Goal: Task Accomplishment & Management: Use online tool/utility

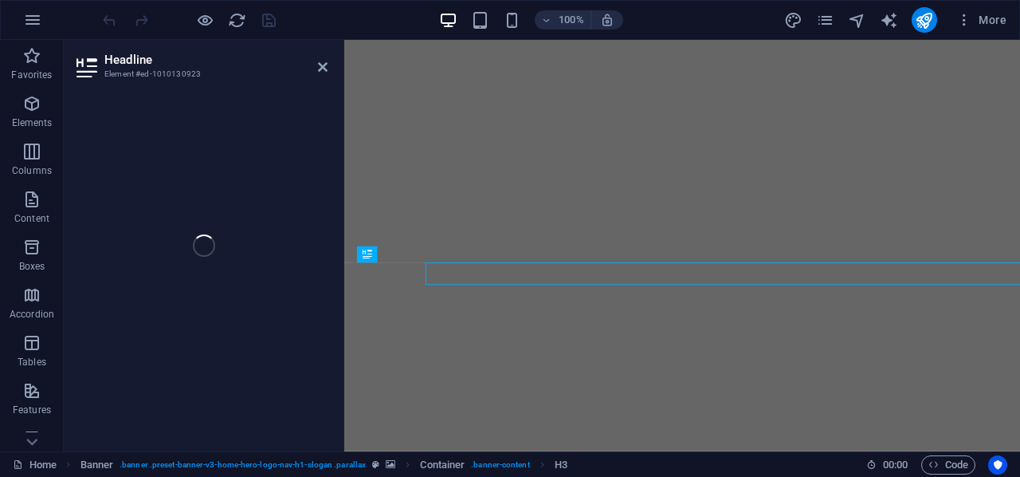
click at [210, 293] on div "Headline Element #ed-1010130923 H2 Banner Container Banner Menu Bar Logo Menu B…" at bounding box center [542, 245] width 957 height 411
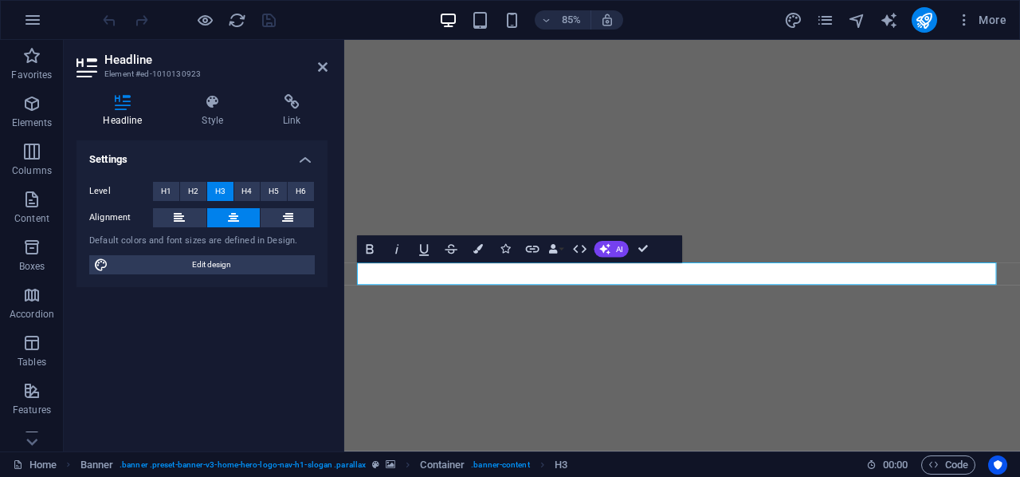
click at [328, 71] on aside "Headline Element #ed-1010130923 Headline Style Link Settings Level H1 H2 H3 H4 …" at bounding box center [204, 245] width 281 height 411
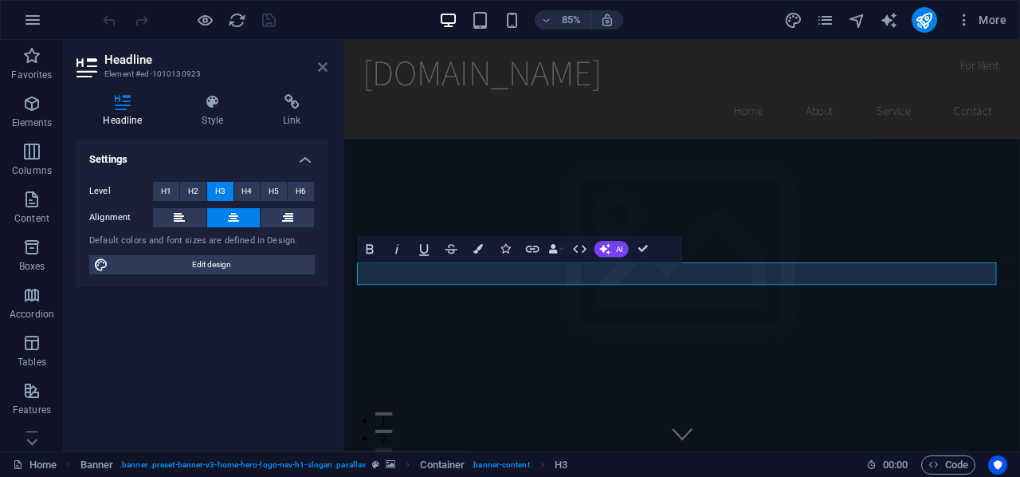
click at [323, 66] on icon at bounding box center [323, 67] width 10 height 13
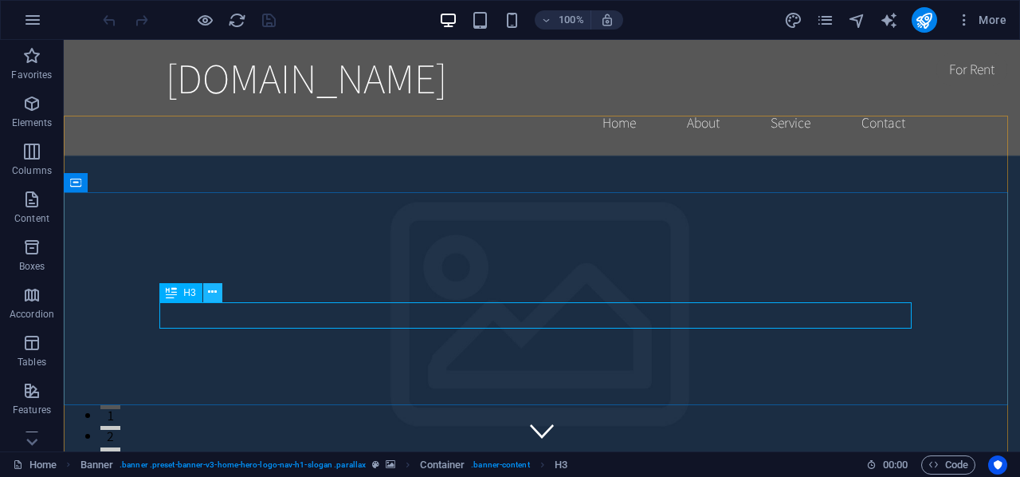
click at [213, 293] on icon at bounding box center [212, 292] width 9 height 17
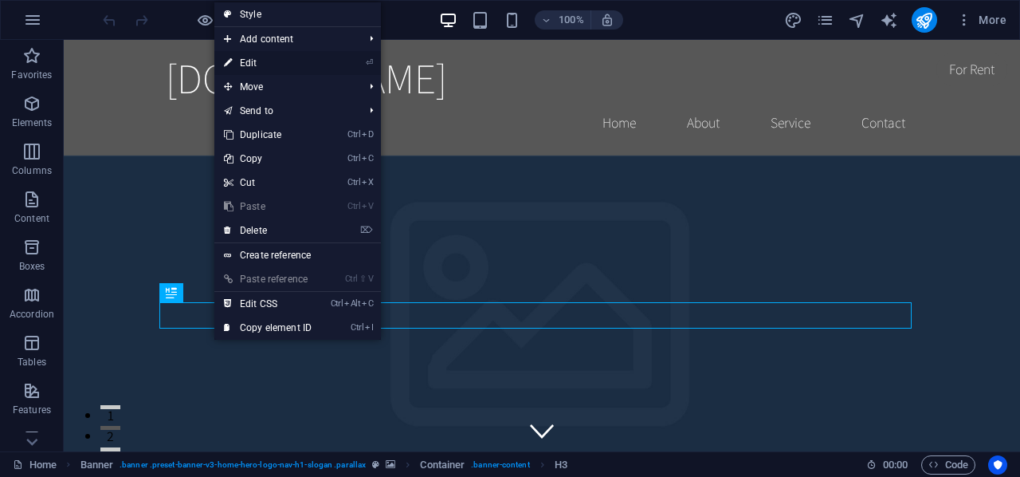
click at [282, 67] on link "⏎ Edit" at bounding box center [267, 63] width 107 height 24
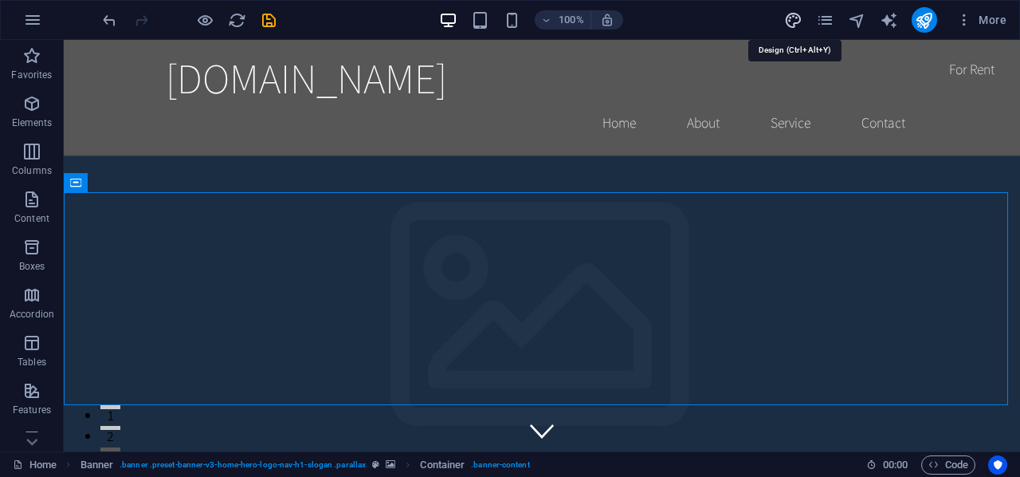
click at [790, 22] on icon "design" at bounding box center [793, 20] width 18 height 18
select select "rem"
select select "200"
select select "px"
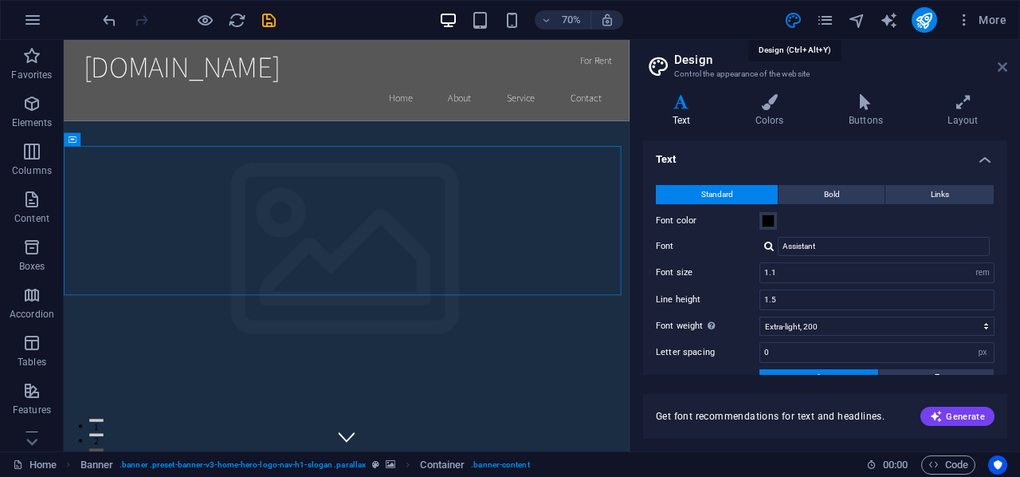
click at [1003, 66] on icon at bounding box center [1003, 67] width 10 height 13
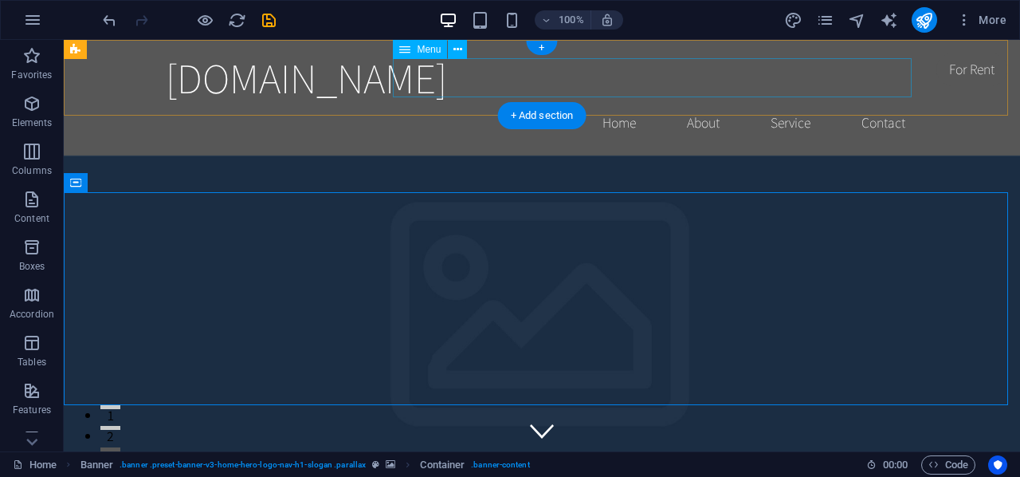
click at [868, 103] on nav "Home About Service Contact" at bounding box center [542, 123] width 752 height 40
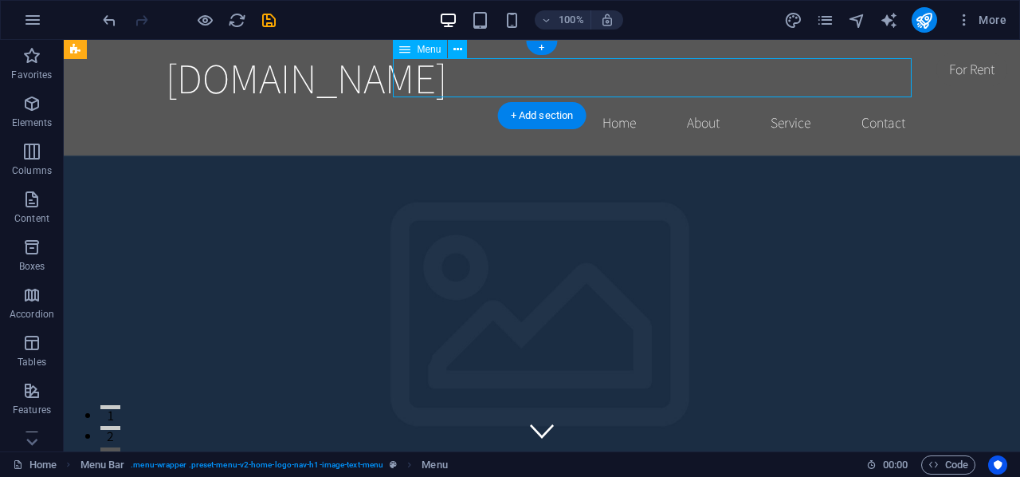
click at [868, 103] on nav "Home About Service Contact" at bounding box center [542, 123] width 752 height 40
click at [456, 47] on icon at bounding box center [458, 49] width 9 height 17
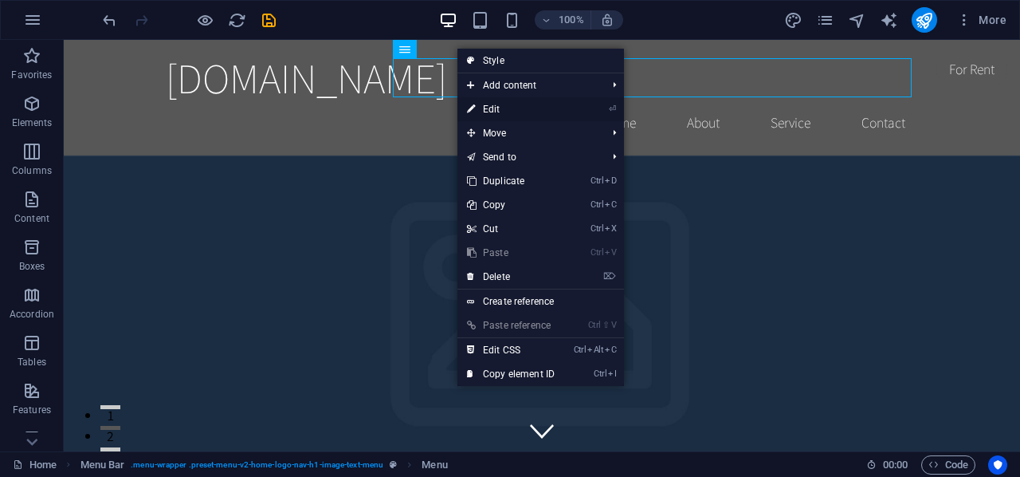
click at [496, 116] on link "⏎ Edit" at bounding box center [511, 109] width 107 height 24
select select
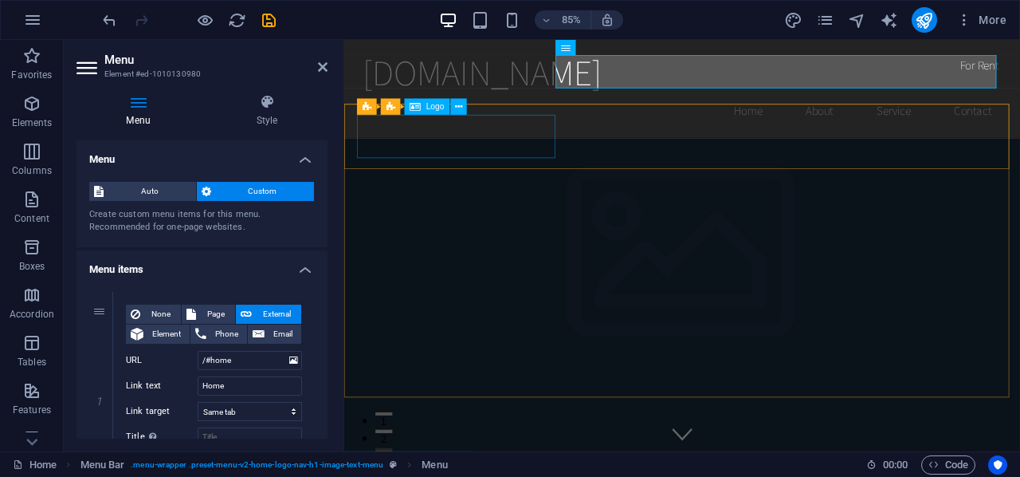
click at [431, 104] on span "Logo" at bounding box center [435, 107] width 18 height 8
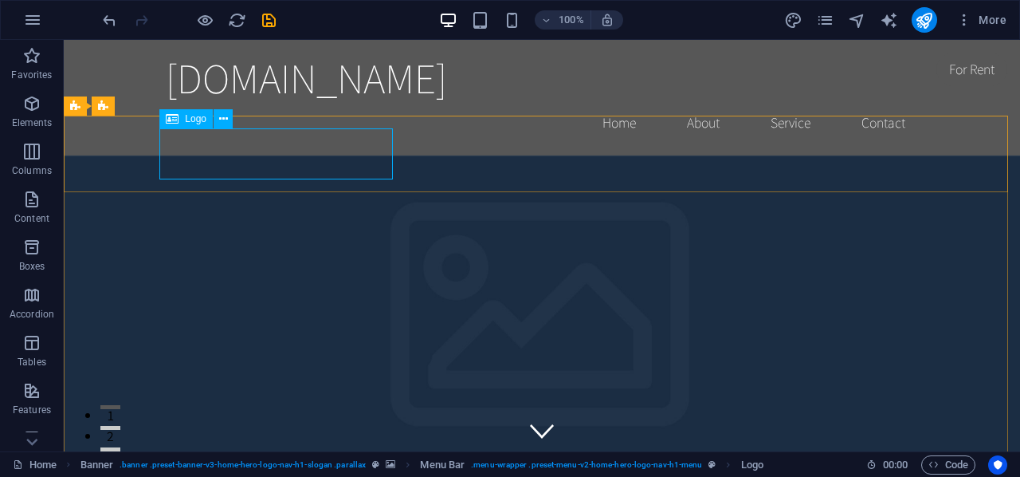
click at [187, 120] on span "Logo" at bounding box center [196, 119] width 22 height 10
click at [458, 124] on icon at bounding box center [458, 124] width 9 height 17
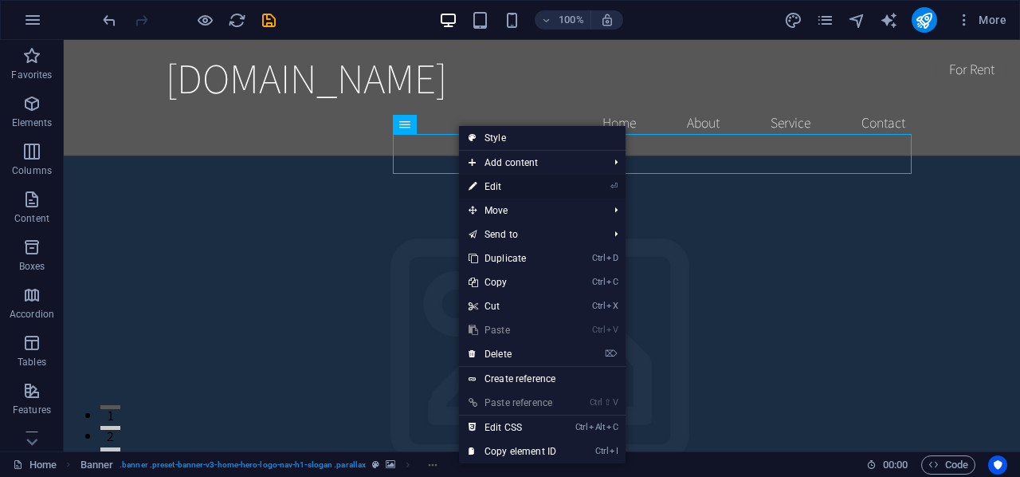
click at [504, 184] on link "⏎ Edit" at bounding box center [512, 187] width 107 height 24
select select
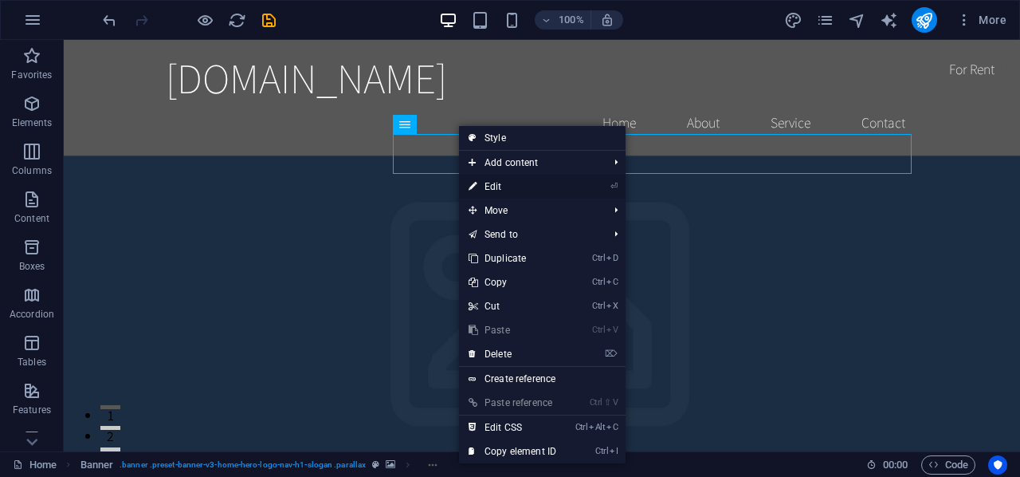
select select
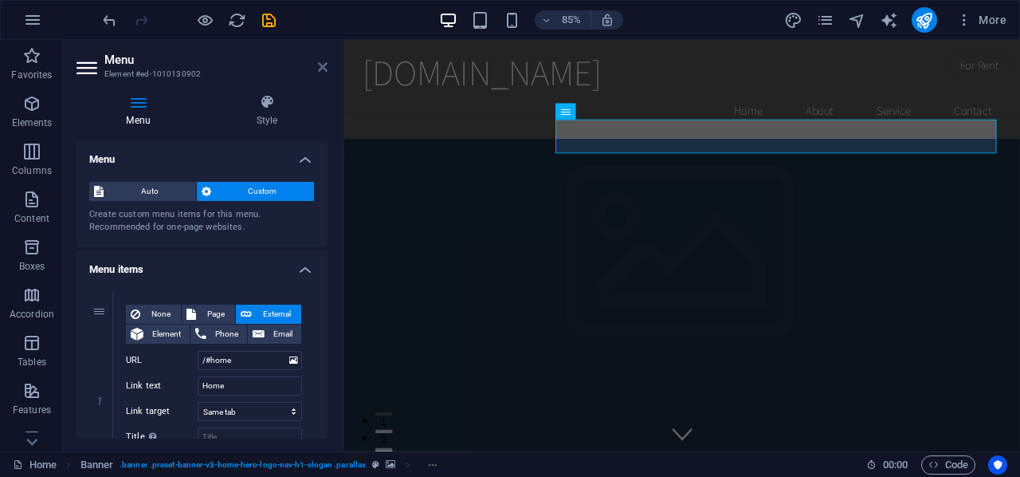
click at [324, 69] on icon at bounding box center [323, 67] width 10 height 13
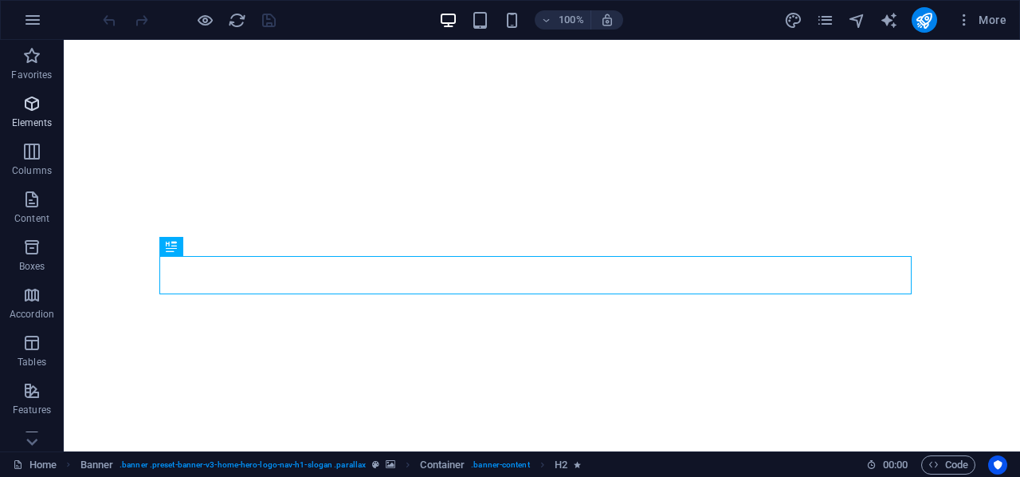
click at [40, 117] on p "Elements" at bounding box center [32, 122] width 41 height 13
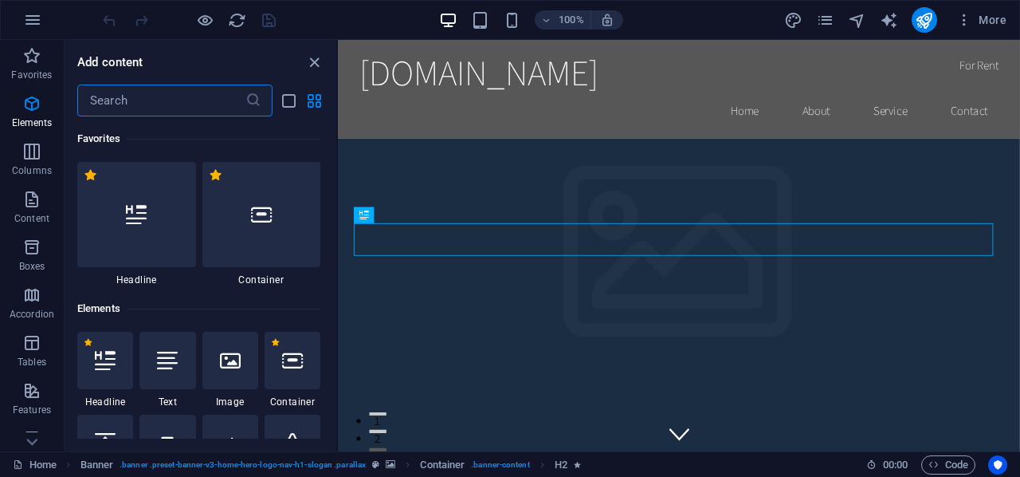
click at [349, 6] on div "100% More" at bounding box center [510, 20] width 1019 height 38
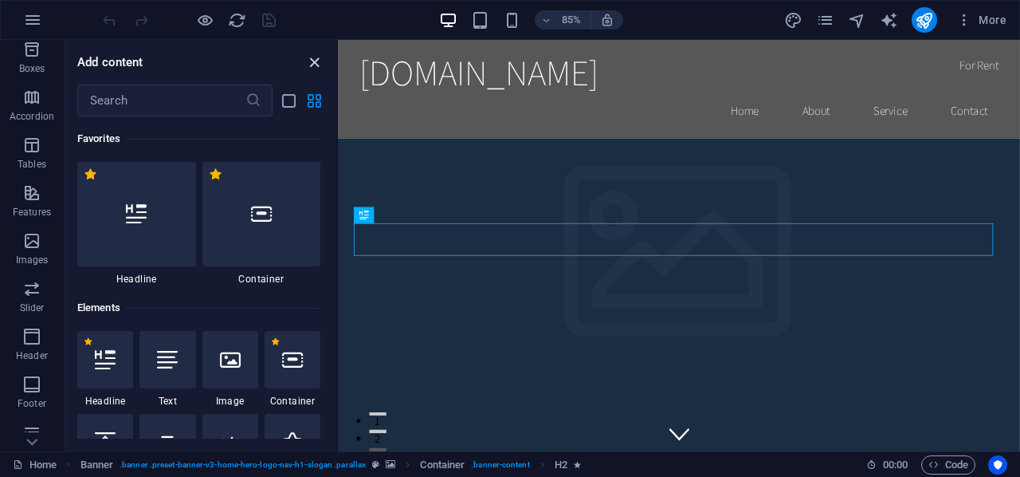
click at [317, 66] on icon "close panel" at bounding box center [314, 62] width 18 height 18
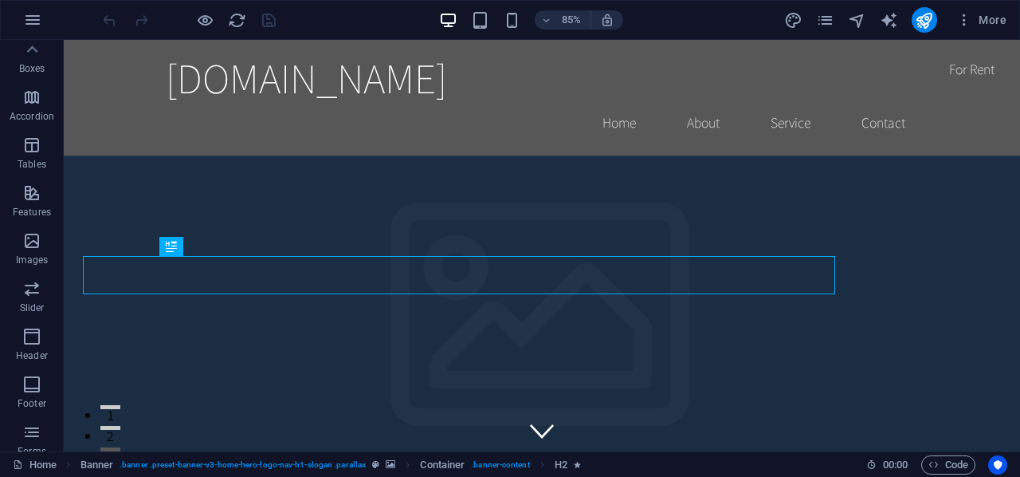
scroll to position [306, 0]
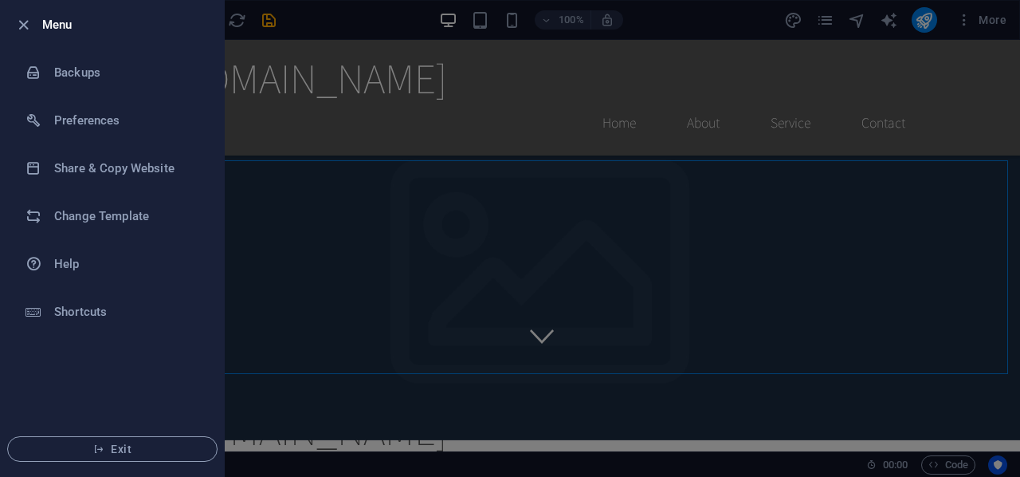
scroll to position [95, 0]
click at [18, 28] on icon "button" at bounding box center [23, 25] width 18 height 18
